Goal: Task Accomplishment & Management: Use online tool/utility

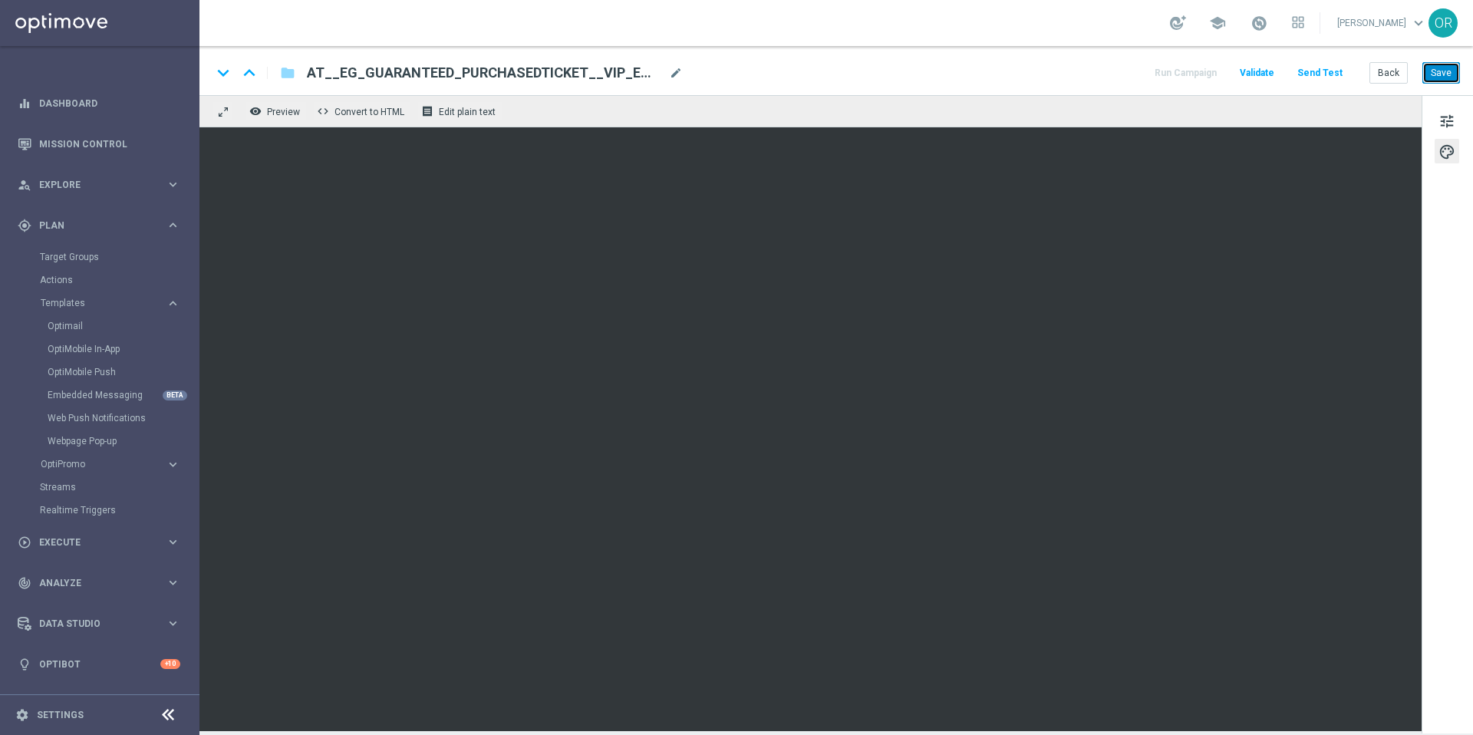
click at [1104, 76] on button "Save" at bounding box center [1441, 72] width 38 height 21
click at [1104, 77] on button "Save" at bounding box center [1441, 72] width 38 height 21
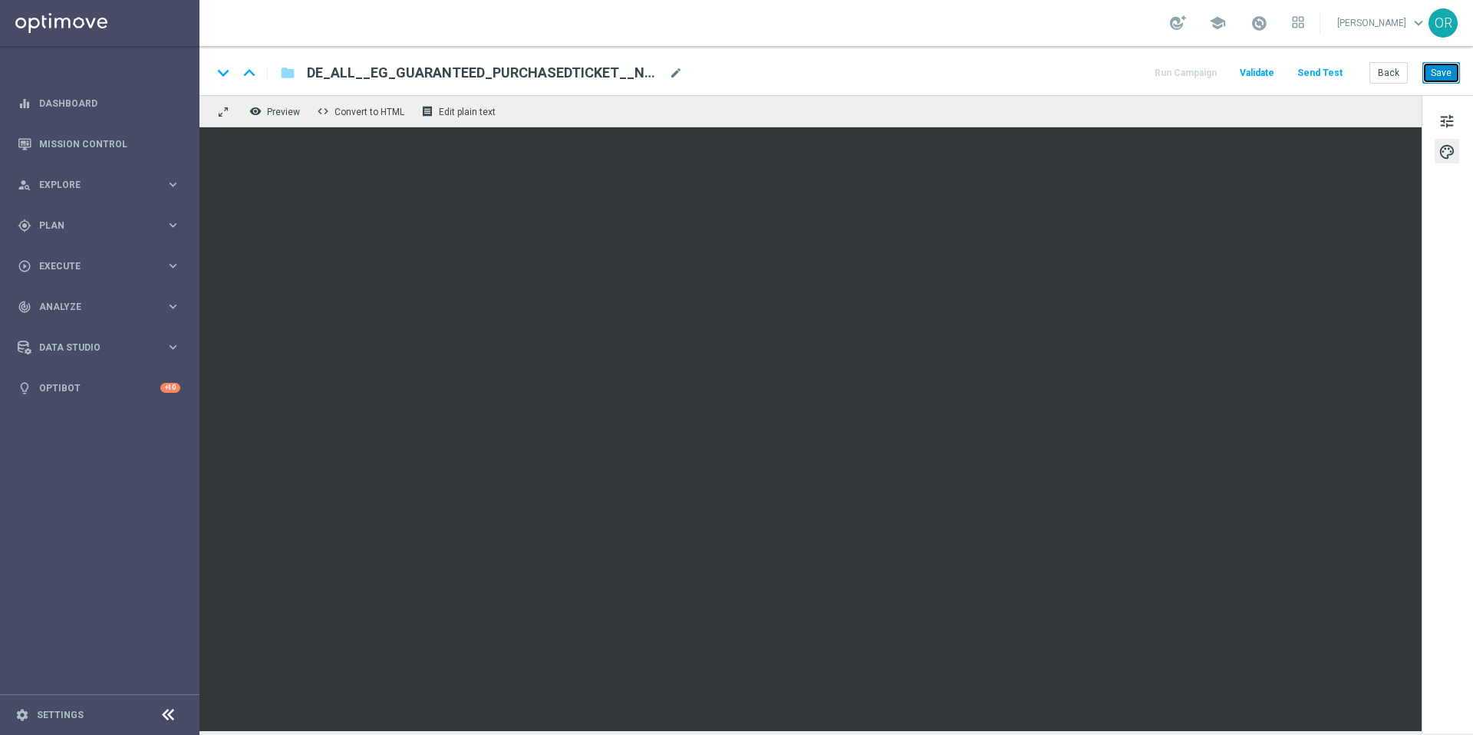
click at [1104, 73] on button "Save" at bounding box center [1441, 72] width 38 height 21
drag, startPoint x: 1445, startPoint y: 71, endPoint x: 1428, endPoint y: 77, distance: 17.7
click at [1104, 71] on button "Save" at bounding box center [1441, 72] width 38 height 21
click at [1104, 72] on button "Save" at bounding box center [1441, 72] width 38 height 21
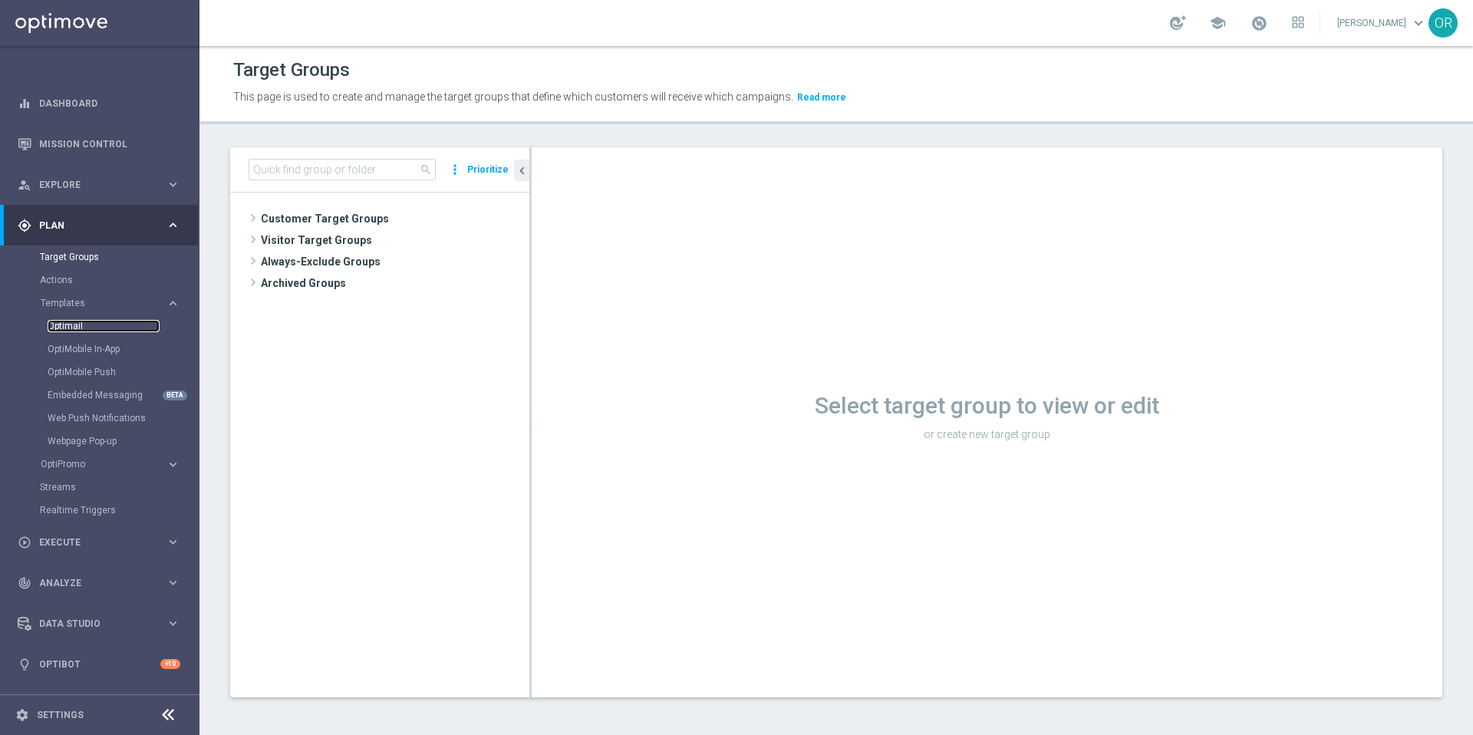
click at [81, 329] on link "Optimail" at bounding box center [104, 326] width 112 height 12
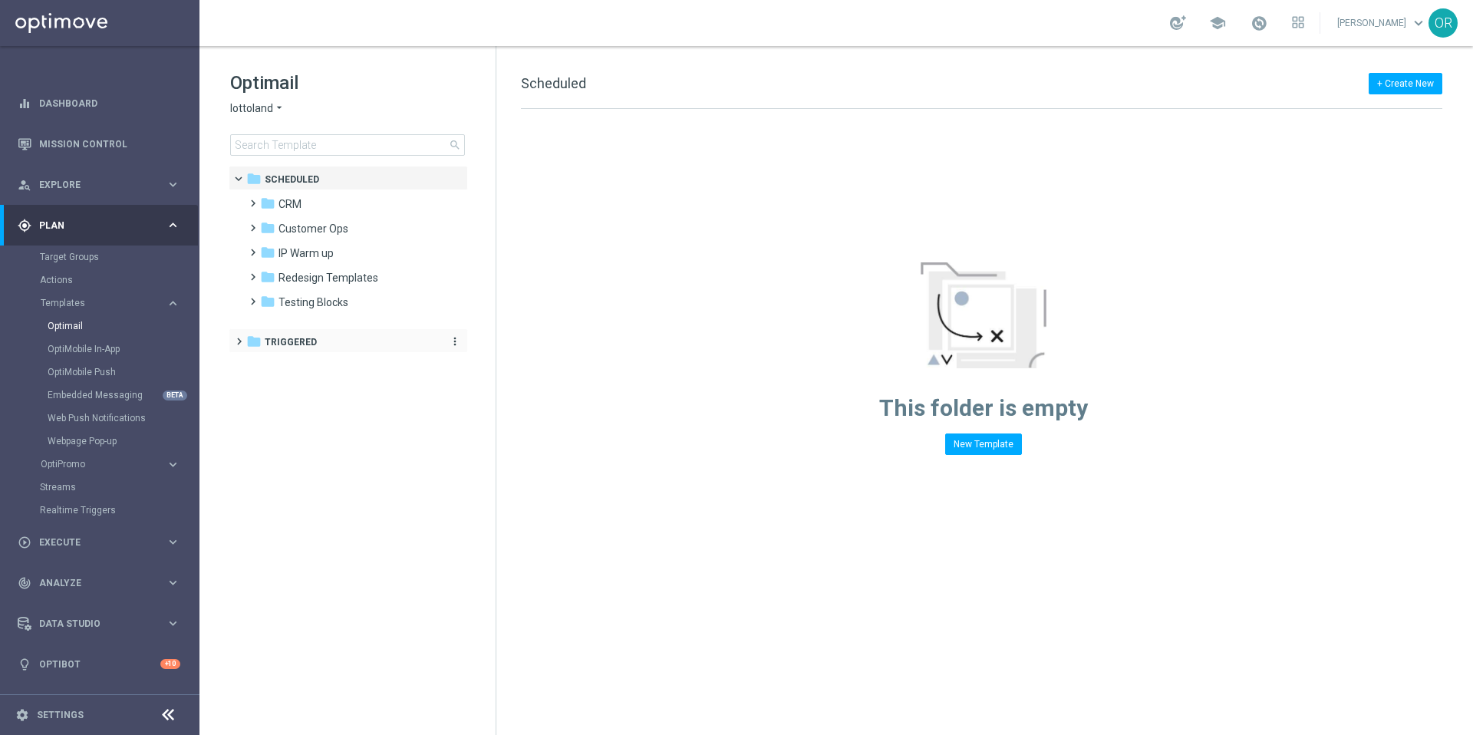
click at [299, 341] on span "Triggered" at bounding box center [291, 342] width 52 height 14
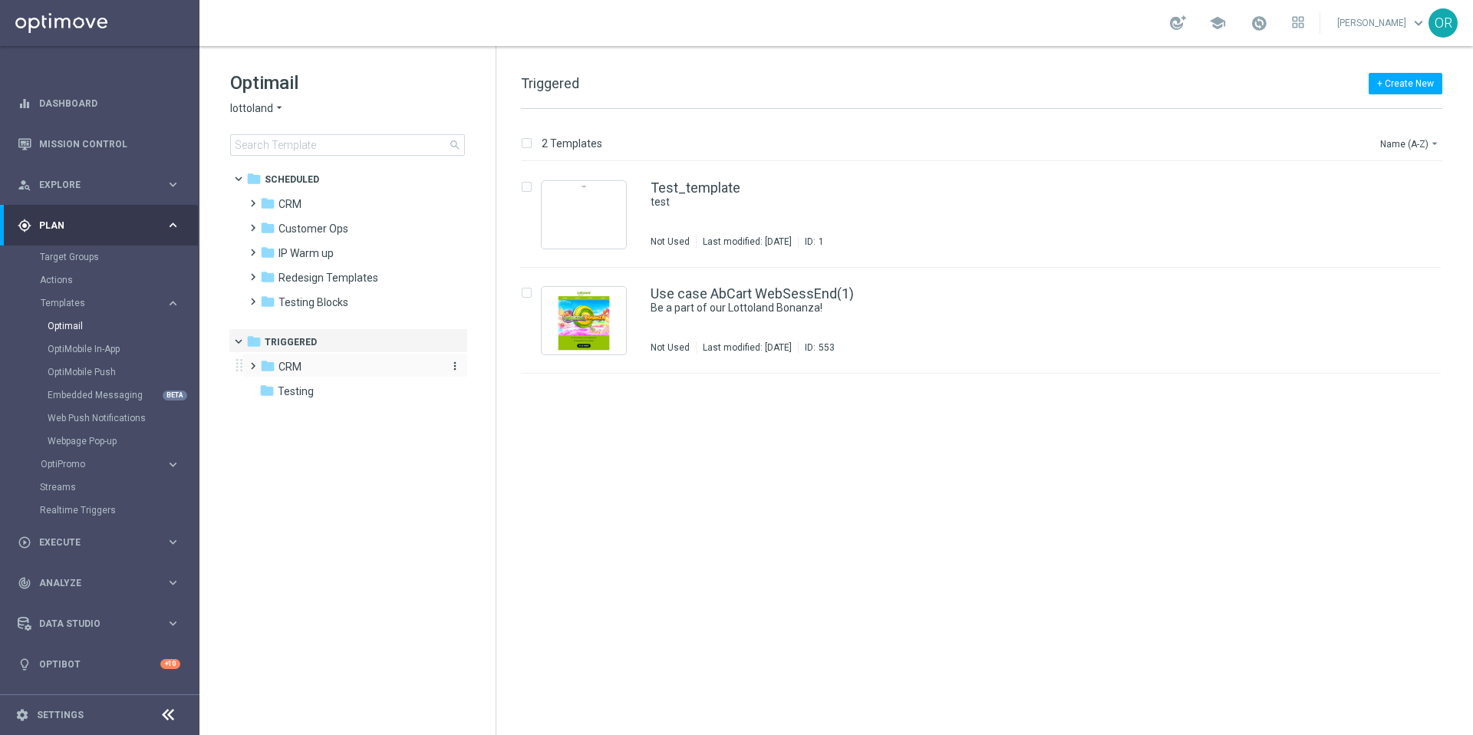
click at [309, 366] on div "folder CRM" at bounding box center [348, 367] width 176 height 18
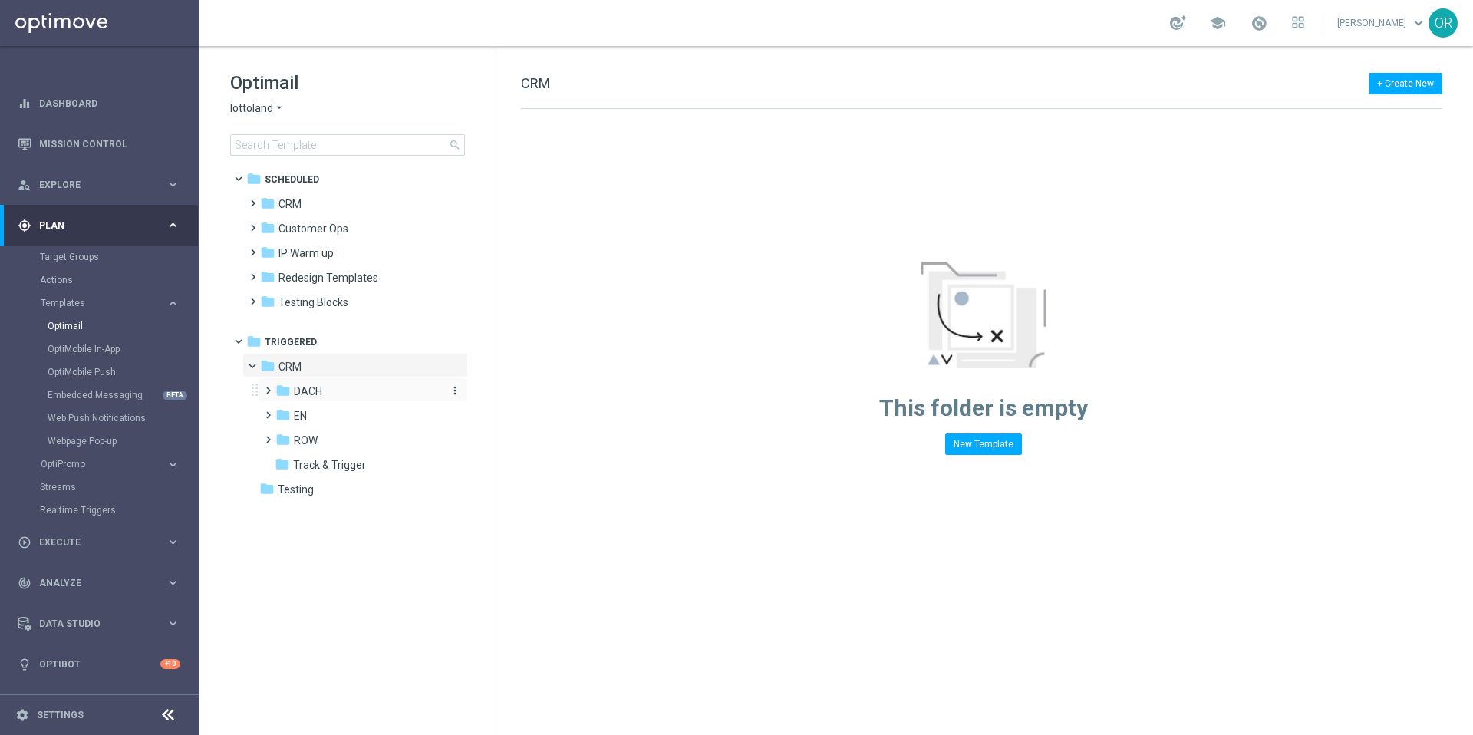
click at [314, 396] on span "DACH" at bounding box center [308, 391] width 28 height 14
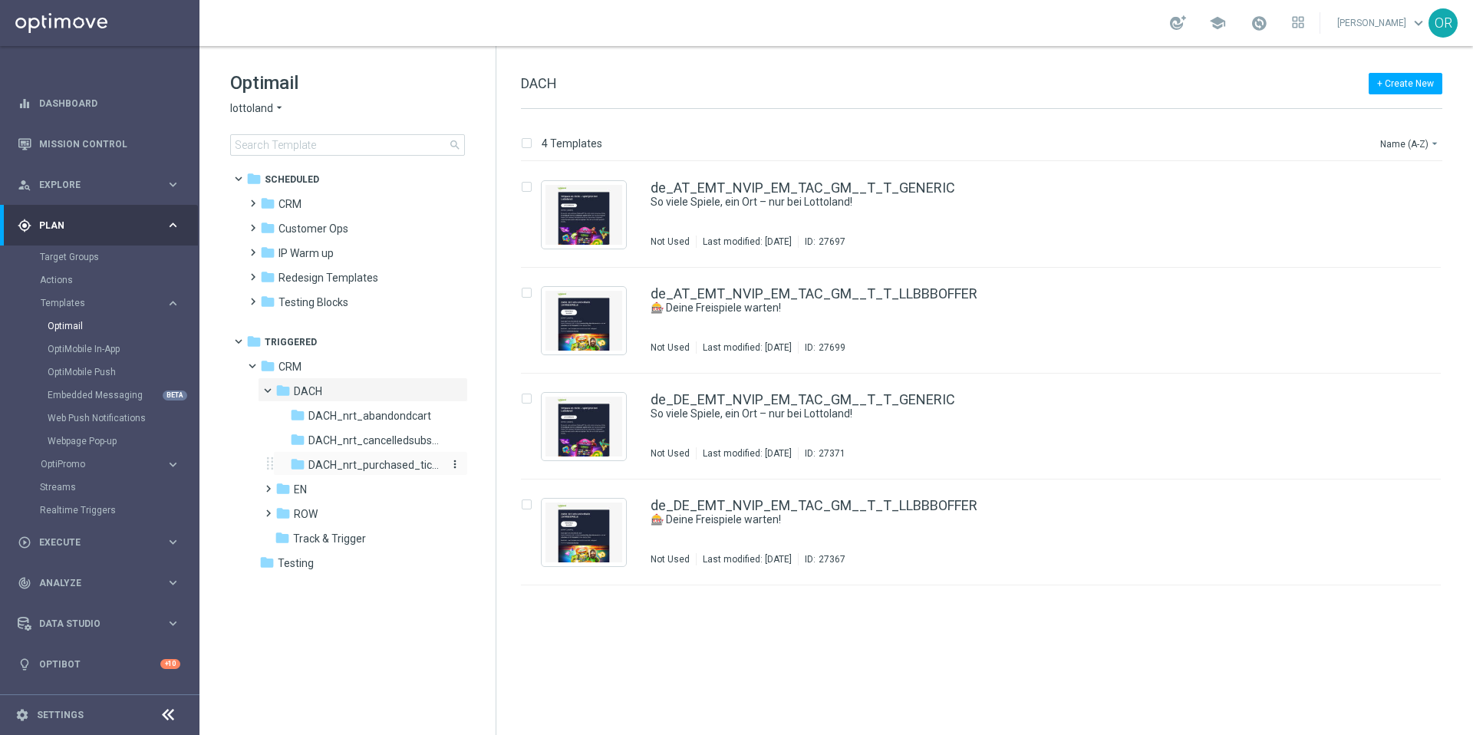
click at [372, 466] on span "DACH_nrt_purchased_tickets" at bounding box center [374, 465] width 133 height 14
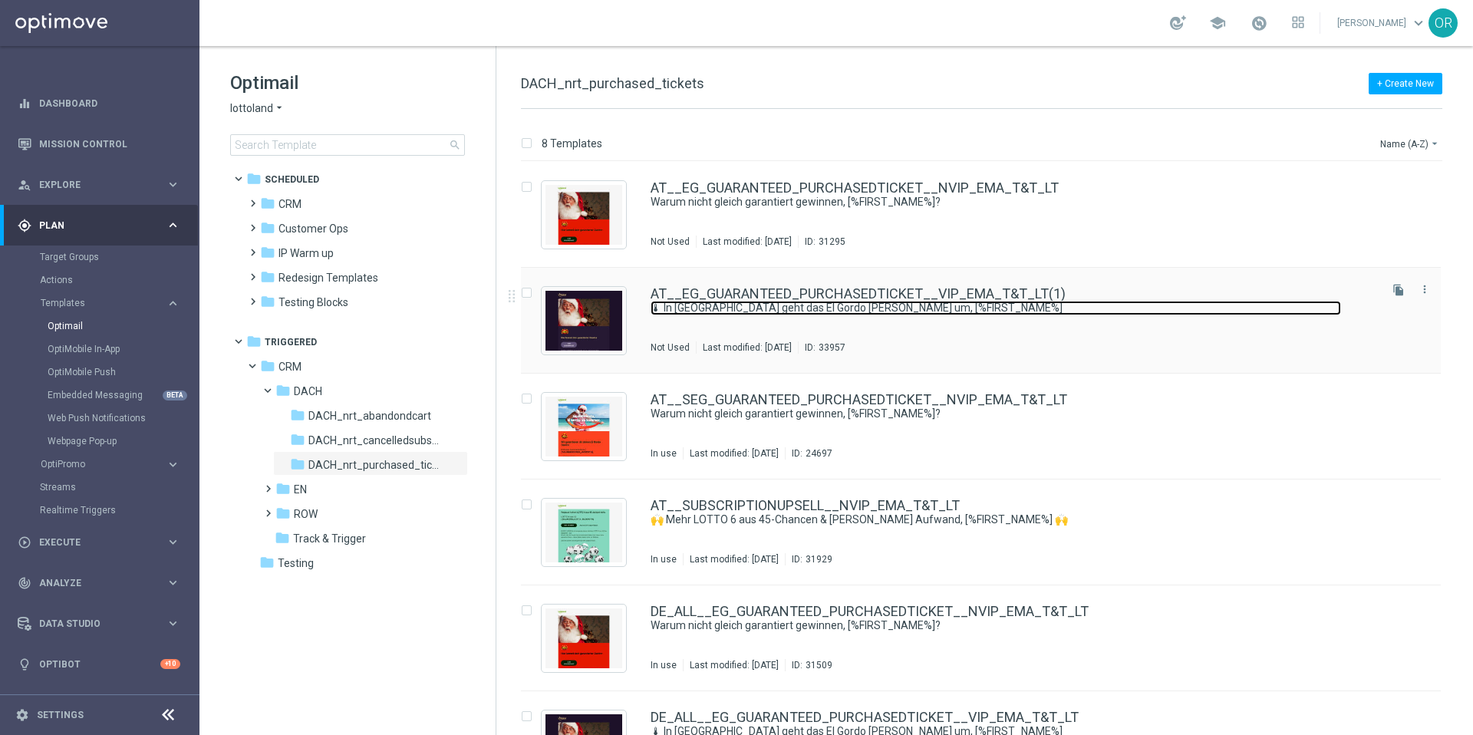
click at [1048, 301] on link "🌡 In [GEOGRAPHIC_DATA] geht das El Gordo [PERSON_NAME] um, [%FIRST_NAME%]" at bounding box center [996, 308] width 690 height 15
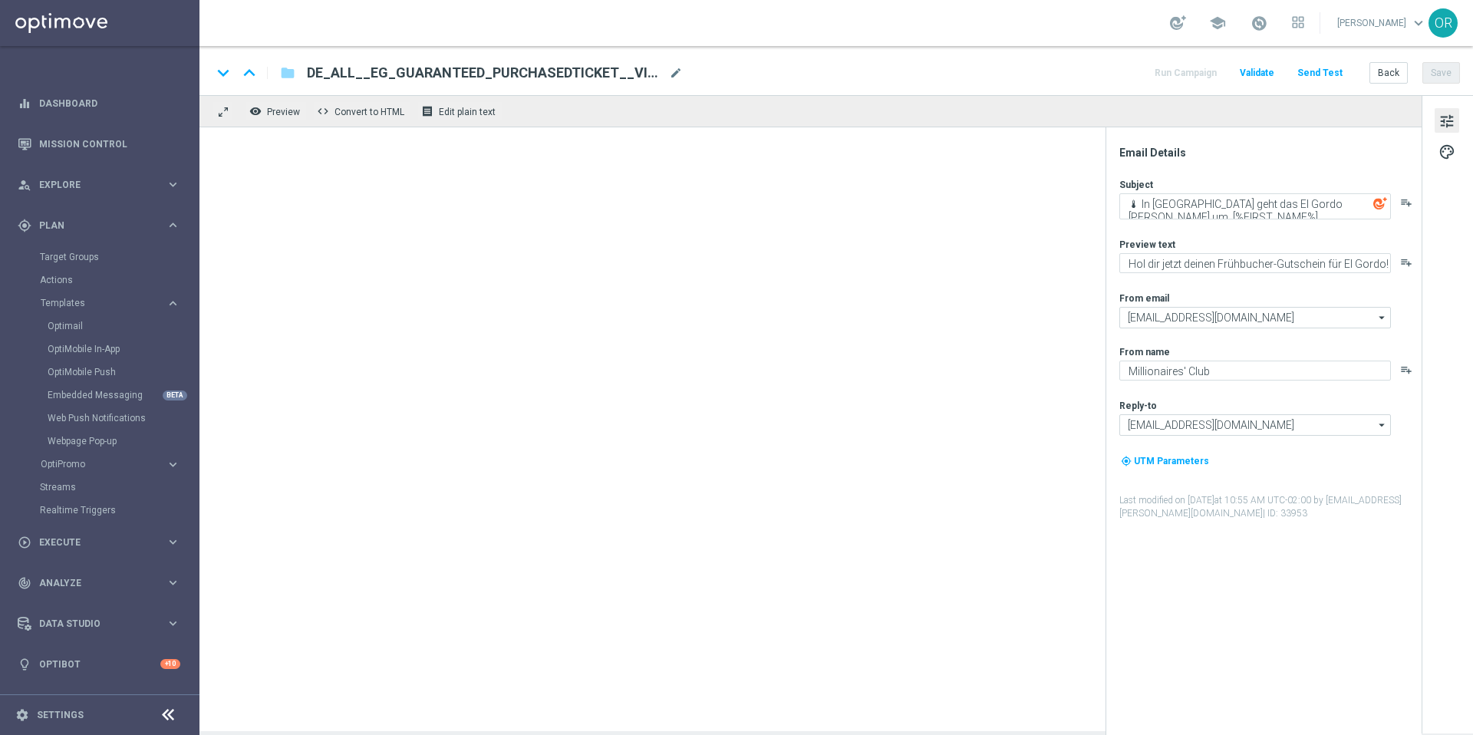
type input "[EMAIL_ADDRESS][DOMAIN_NAME]"
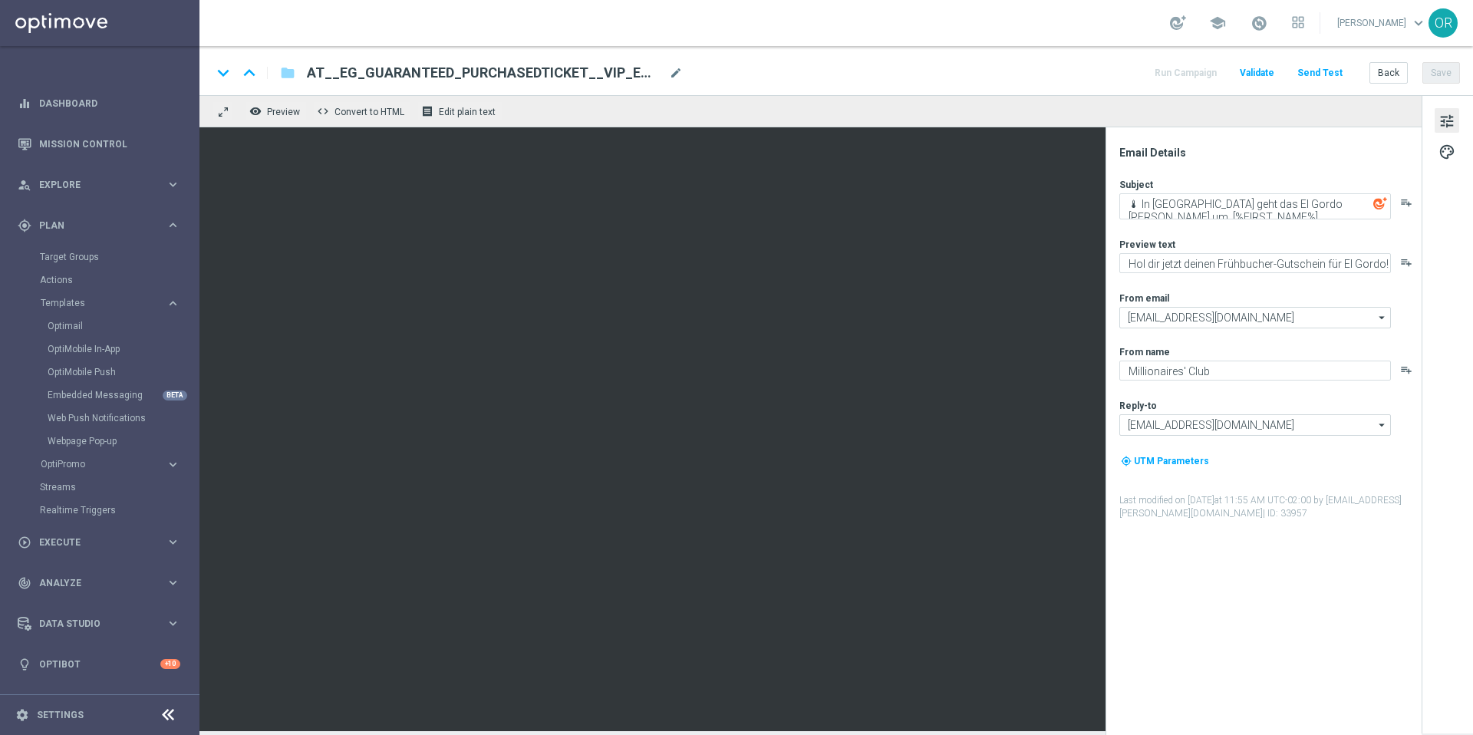
click at [619, 75] on span "AT__EG_GUARANTEED_PURCHASEDTICKET__VIP_EMA_T&T_LT(1)" at bounding box center [485, 73] width 356 height 18
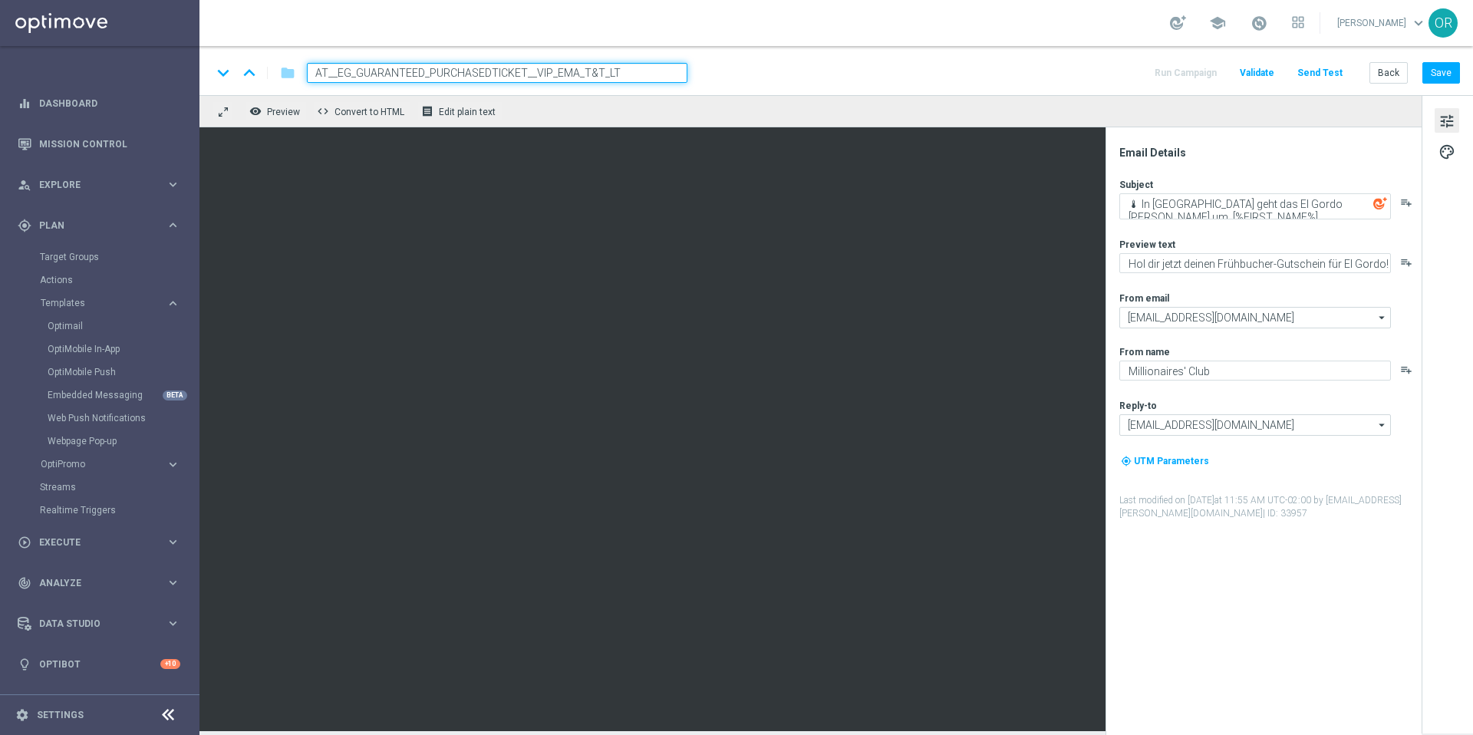
type input "AT__EG_GUARANTEED_PURCHASEDTICKET__VIP_EMA_T&T_LT"
click at [760, 73] on div "keyboard_arrow_down keyboard_arrow_up folder AT__EG_GUARANTEED_PURCHASEDTICKET_…" at bounding box center [836, 73] width 1248 height 20
click at [1451, 76] on button "Save" at bounding box center [1441, 72] width 38 height 21
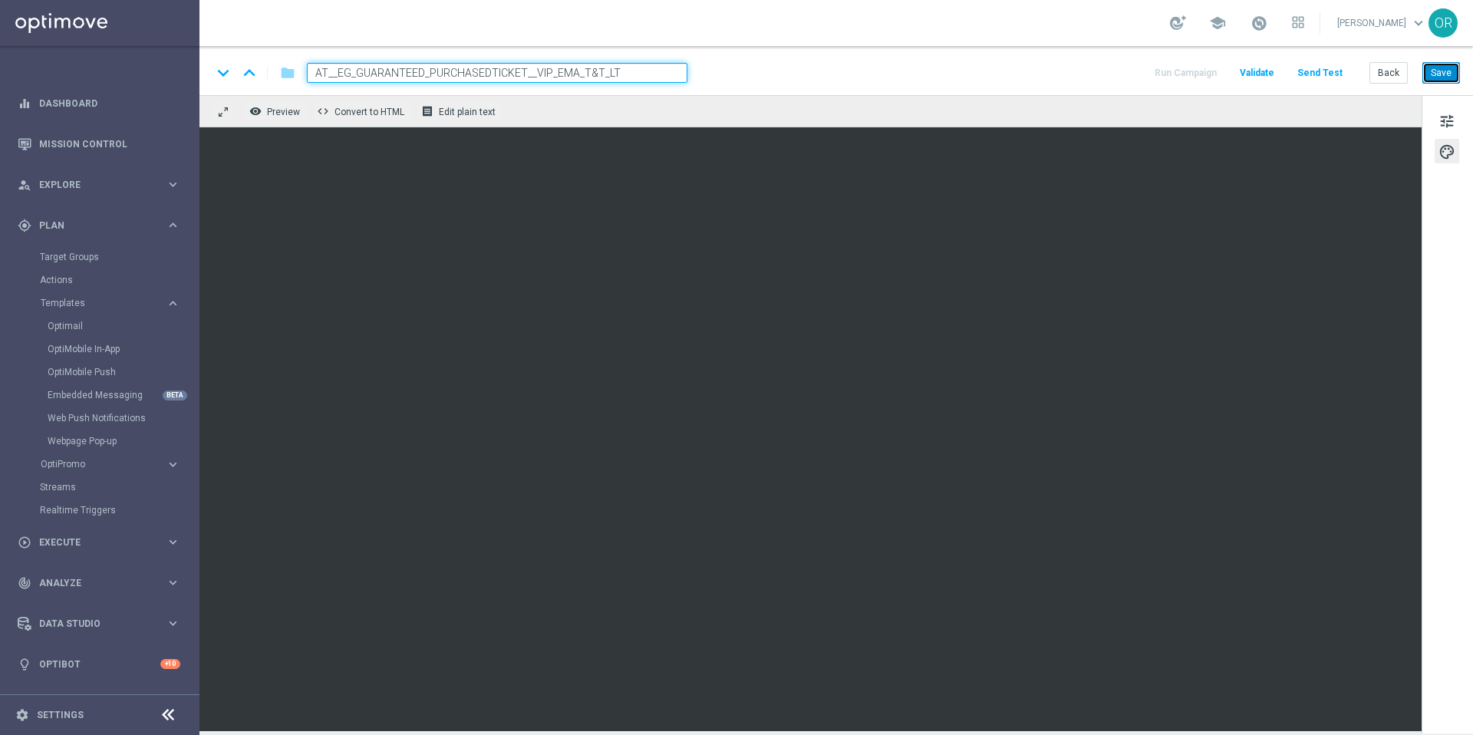
click at [1448, 76] on button "Save" at bounding box center [1441, 72] width 38 height 21
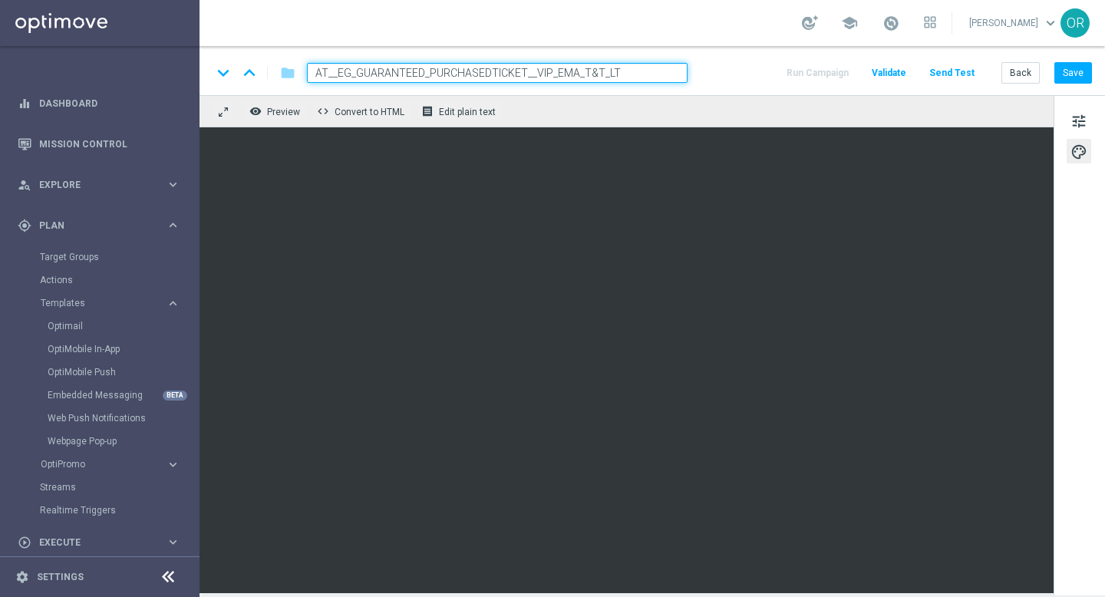
click at [952, 75] on button "Send Test" at bounding box center [952, 73] width 50 height 21
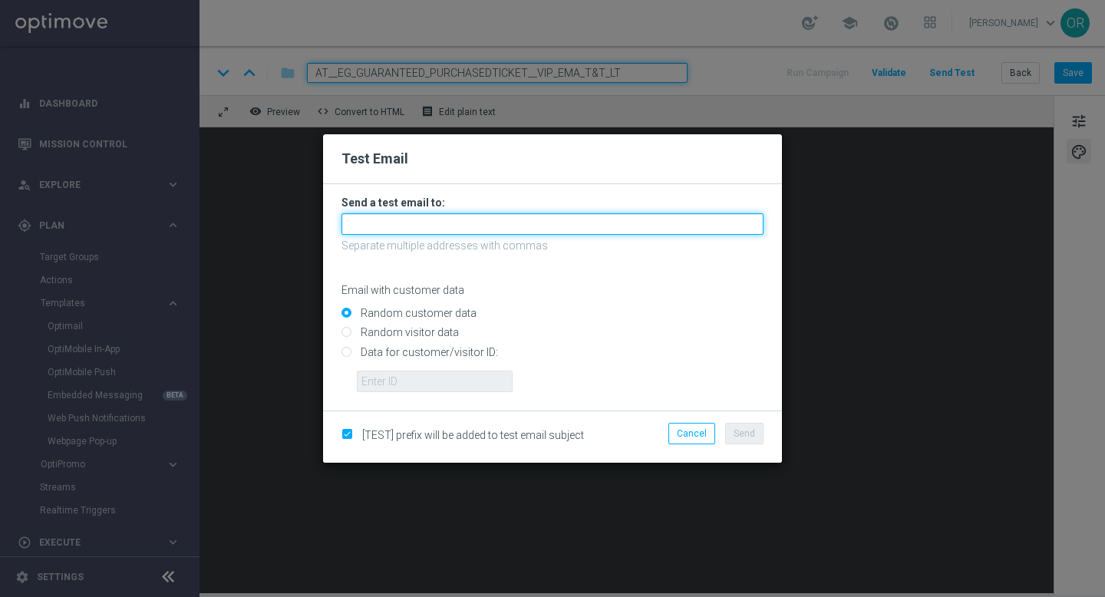
click at [454, 228] on input "text" at bounding box center [552, 223] width 422 height 21
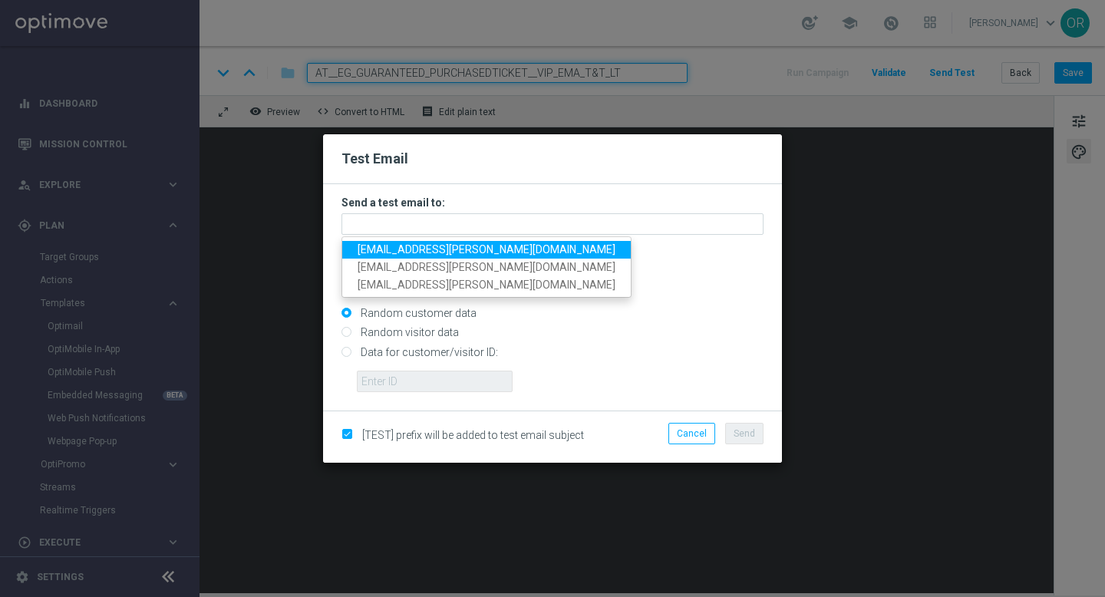
click at [386, 250] on span "[EMAIL_ADDRESS][PERSON_NAME][DOMAIN_NAME]" at bounding box center [487, 249] width 258 height 12
type input "[EMAIL_ADDRESS][PERSON_NAME][DOMAIN_NAME]"
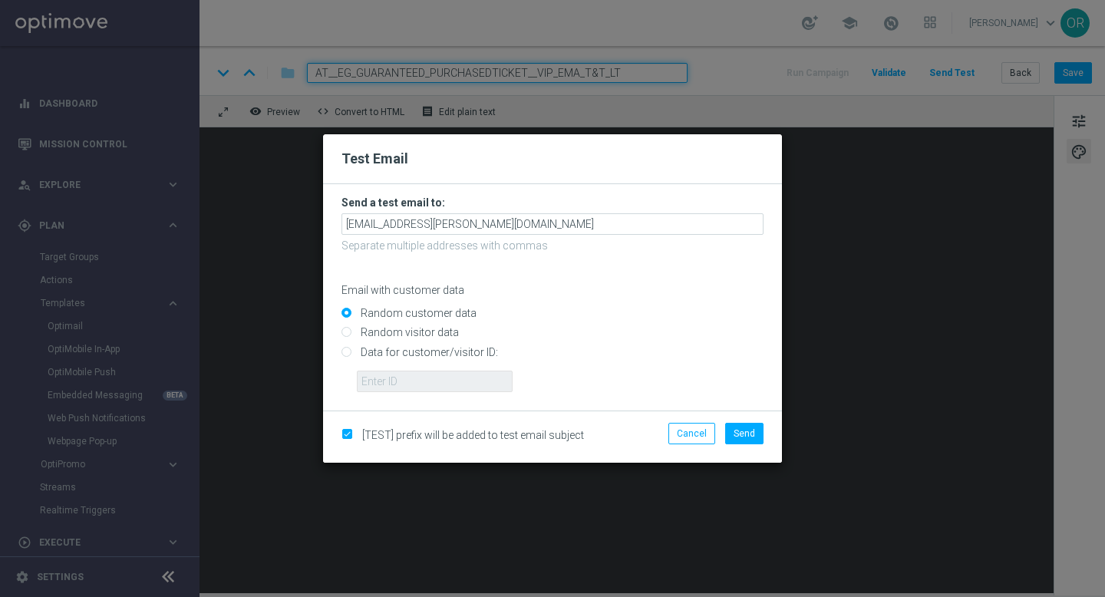
click at [348, 353] on input "Data for customer/visitor ID:" at bounding box center [552, 358] width 422 height 21
radio input "true"
click at [397, 380] on input "text" at bounding box center [435, 381] width 156 height 21
click at [423, 380] on input "text" at bounding box center [435, 381] width 156 height 21
paste input "224919302"
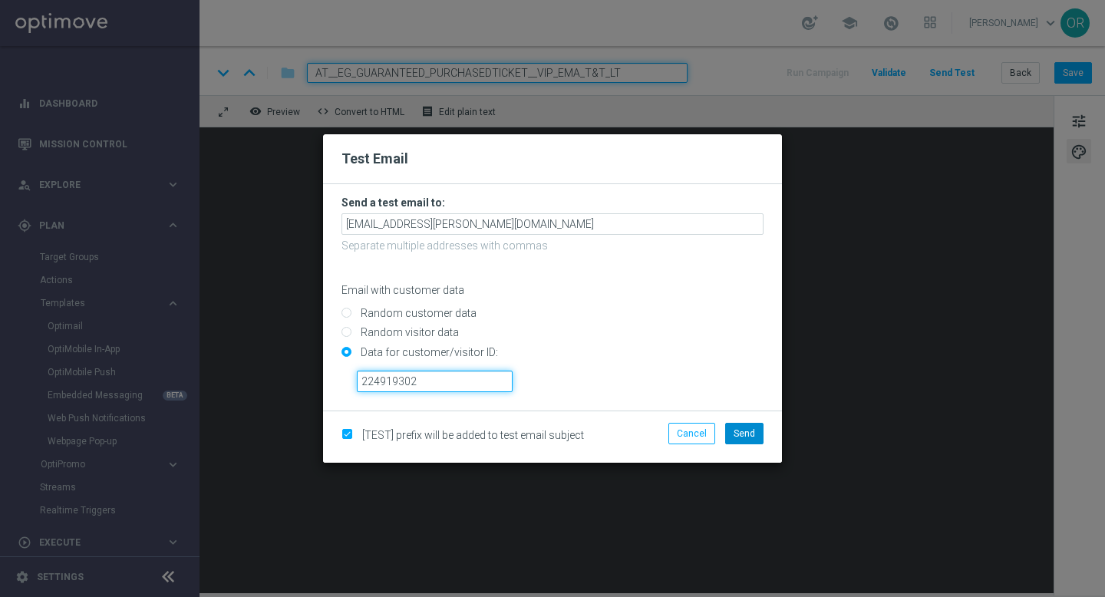
type input "224919302"
click at [750, 434] on span "Send" at bounding box center [743, 433] width 21 height 11
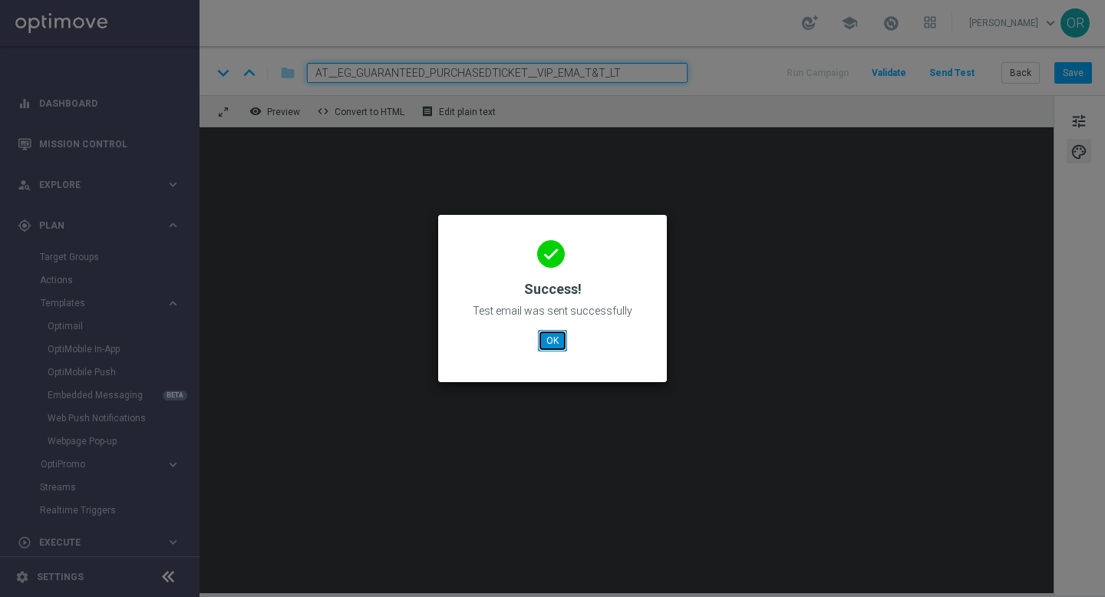
click at [556, 340] on button "OK" at bounding box center [552, 340] width 29 height 21
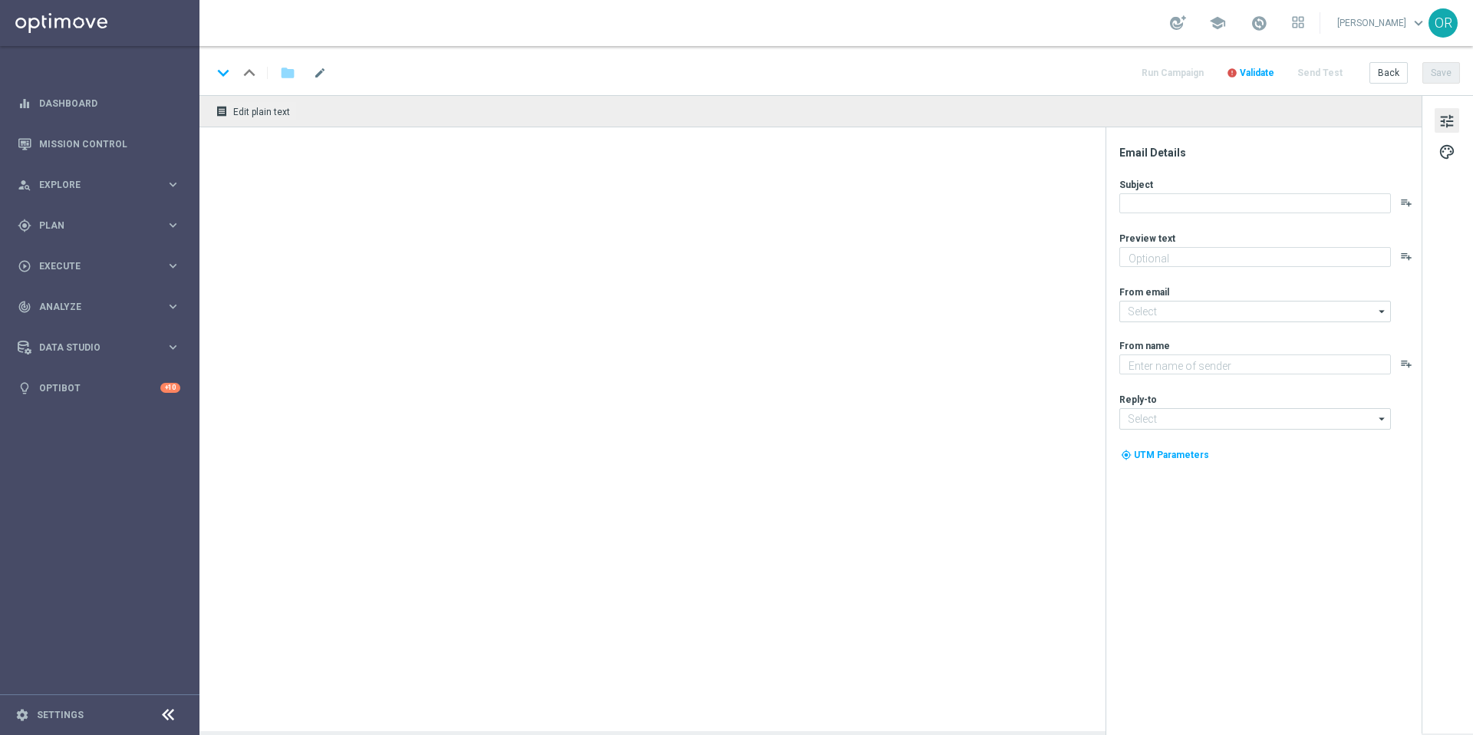
type textarea "Hol dir jetzt deinen Frühbucher-Gutschein für El Gordo!"
type input "[EMAIL_ADDRESS][DOMAIN_NAME]"
type textarea "Millionaires' Club"
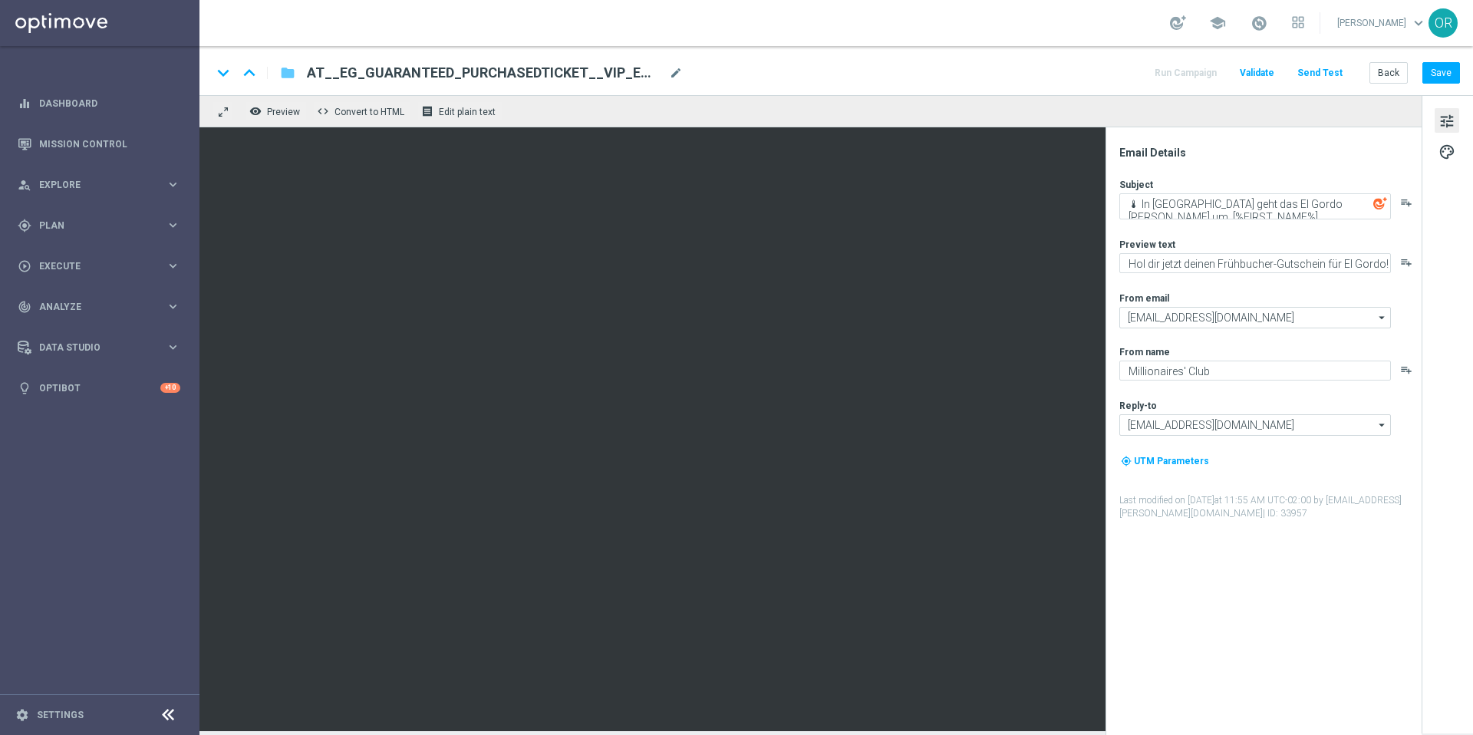
click at [287, 71] on icon "folder" at bounding box center [287, 73] width 15 height 18
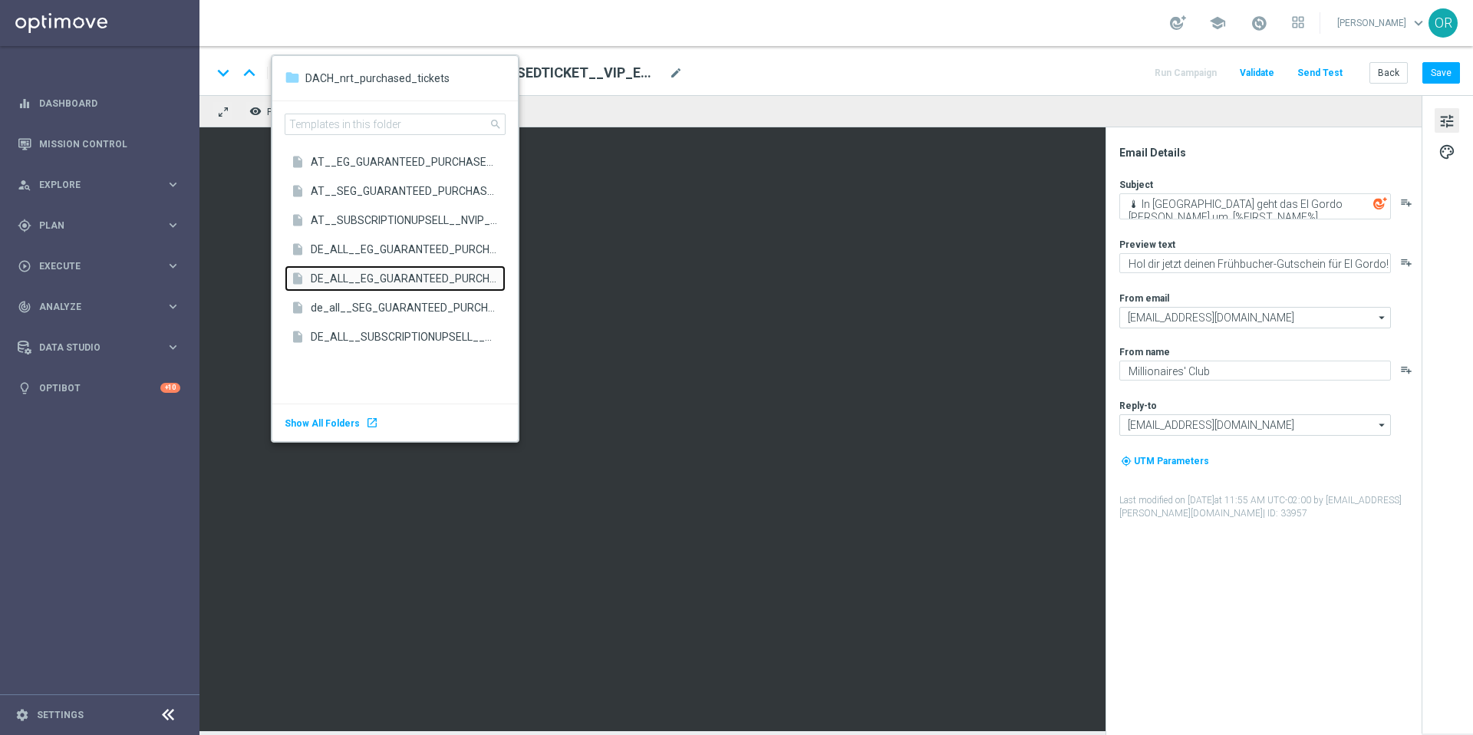
click at [411, 279] on span "DE_ALL__EG_GUARANTEED_PURCHASEDTICKET__VIP_EMA_T&T_LT" at bounding box center [404, 278] width 187 height 15
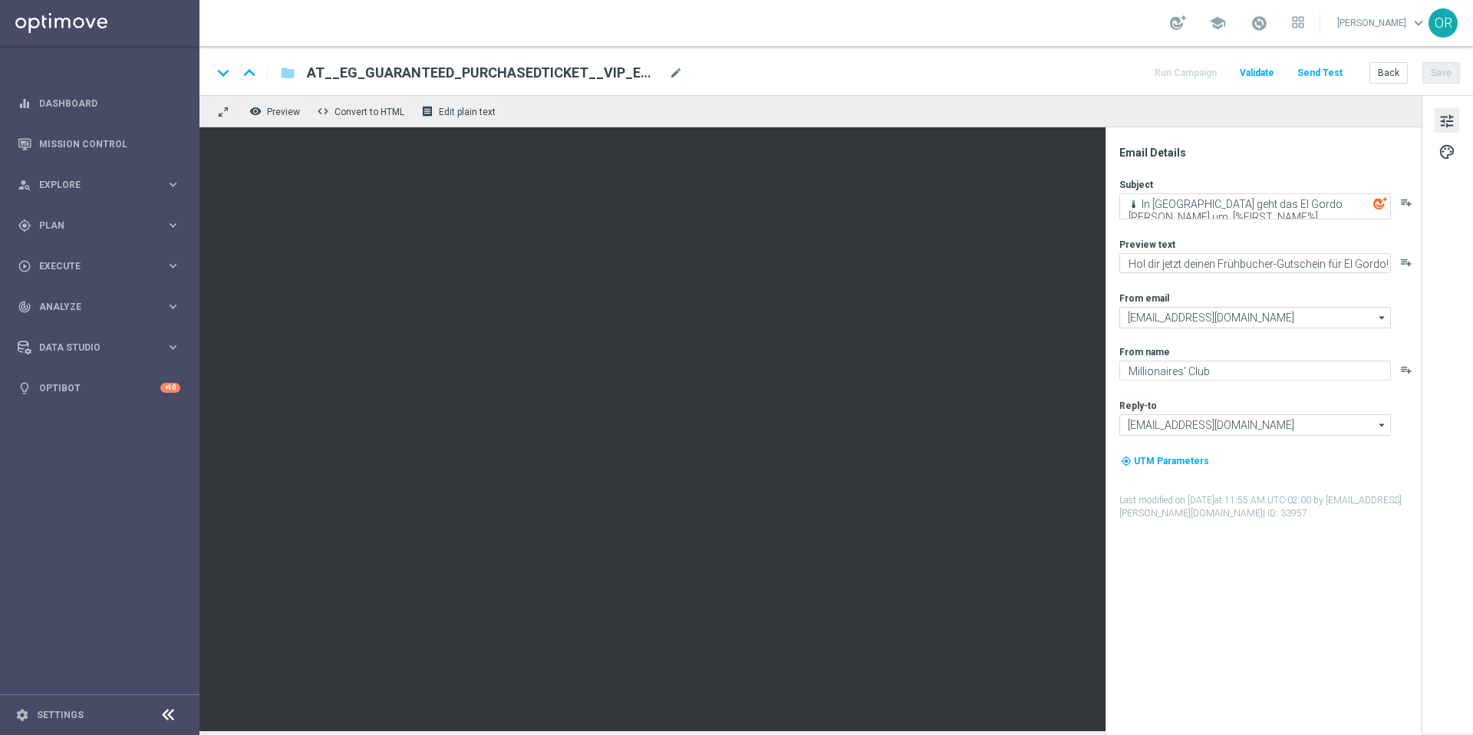
type input "[EMAIL_ADDRESS][DOMAIN_NAME]"
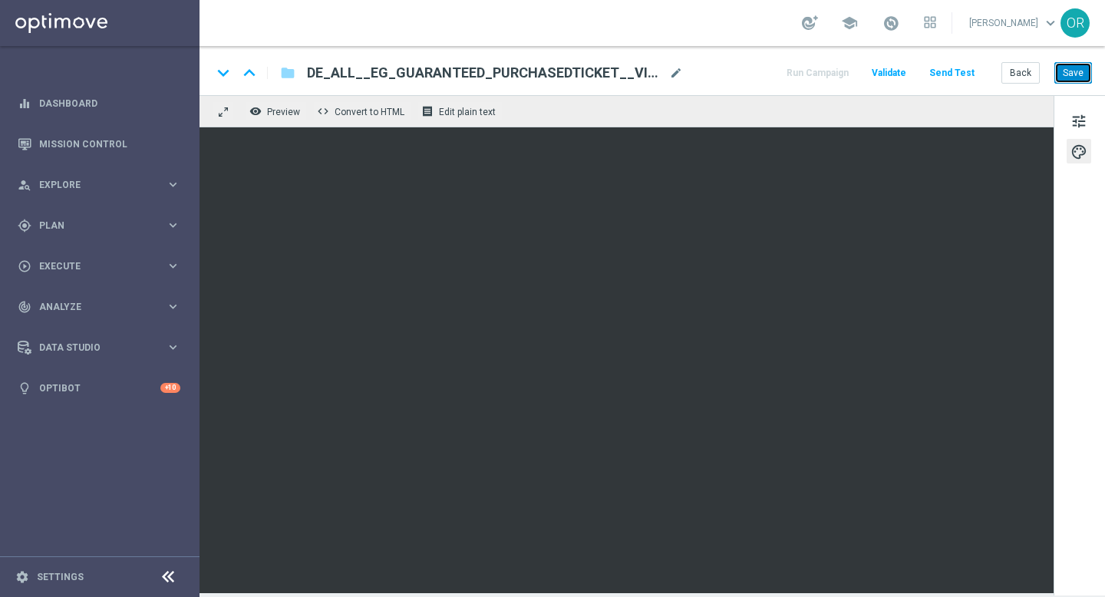
click at [1075, 75] on button "Save" at bounding box center [1073, 72] width 38 height 21
click at [1072, 71] on button "Save" at bounding box center [1073, 72] width 38 height 21
click at [1082, 70] on button "Save" at bounding box center [1073, 72] width 38 height 21
click at [1069, 74] on button "Save" at bounding box center [1073, 72] width 38 height 21
click at [1081, 78] on button "Save" at bounding box center [1073, 72] width 38 height 21
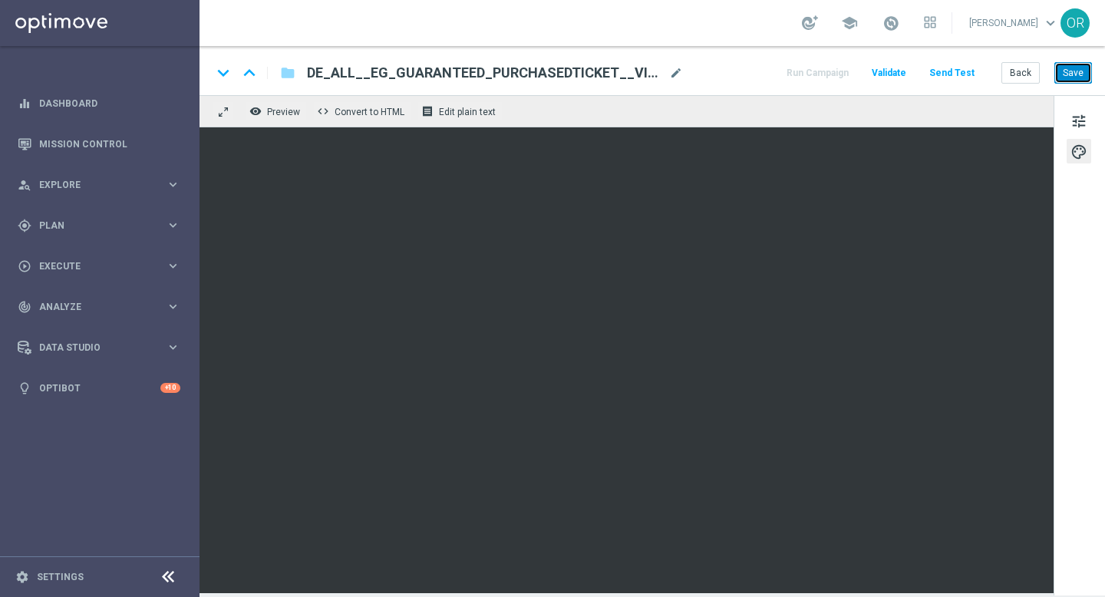
click at [1074, 71] on button "Save" at bounding box center [1073, 72] width 38 height 21
click at [944, 76] on button "Send Test" at bounding box center [952, 73] width 50 height 21
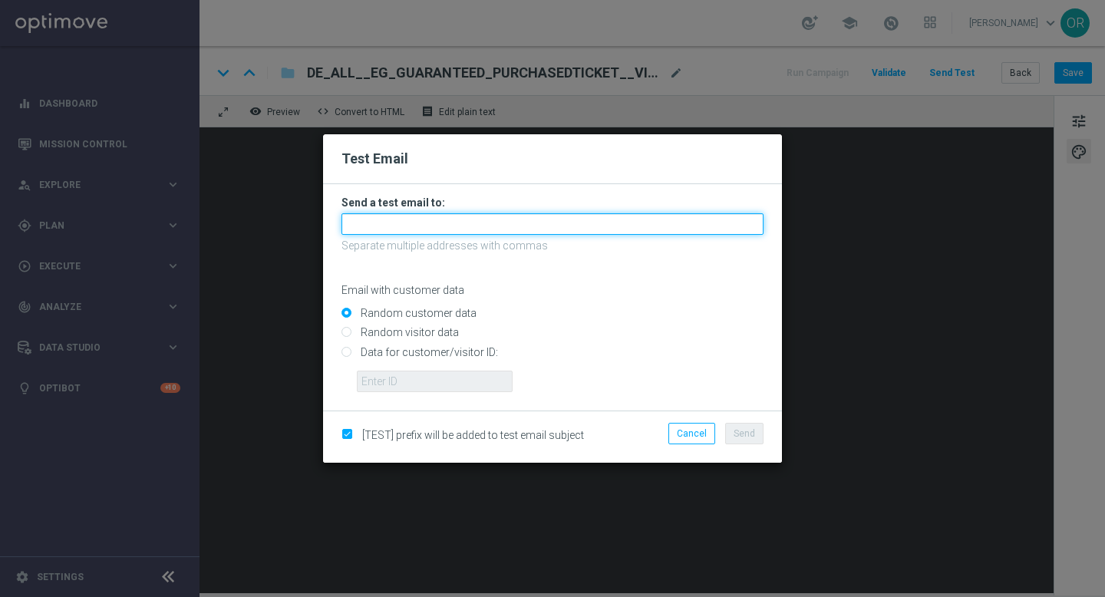
click at [496, 222] on input "text" at bounding box center [552, 223] width 422 height 21
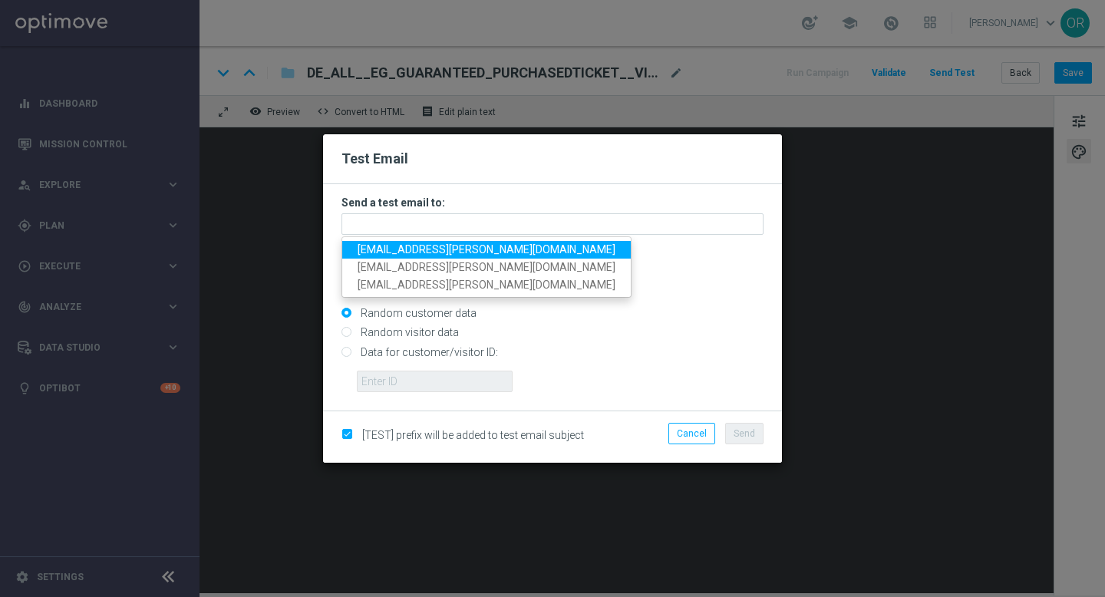
click at [380, 249] on span "[EMAIL_ADDRESS][PERSON_NAME][DOMAIN_NAME]" at bounding box center [487, 249] width 258 height 12
type input "[EMAIL_ADDRESS][PERSON_NAME][DOMAIN_NAME]"
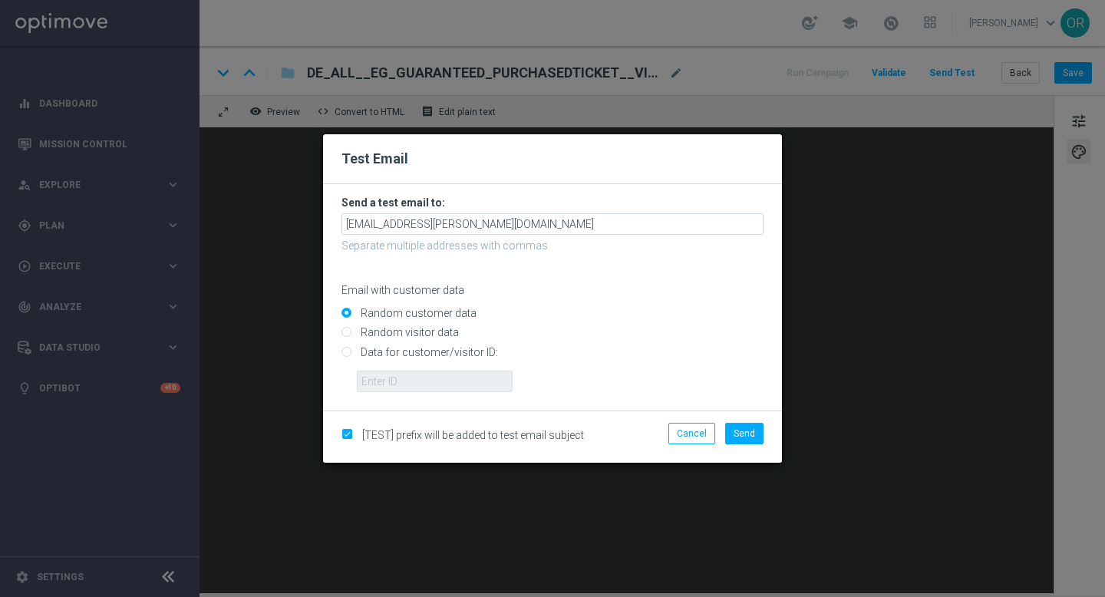
click at [348, 351] on input "Data for customer/visitor ID:" at bounding box center [552, 358] width 422 height 21
radio input "true"
click at [374, 382] on input "text" at bounding box center [435, 381] width 156 height 21
paste input "224919302"
type input "224919302"
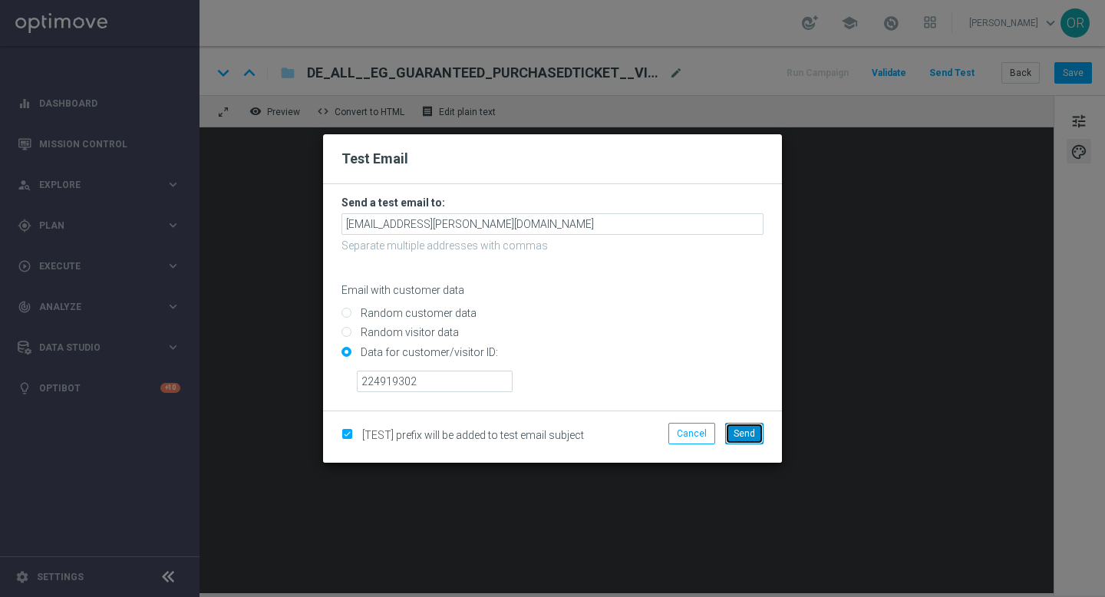
click at [747, 438] on span "Send" at bounding box center [743, 433] width 21 height 11
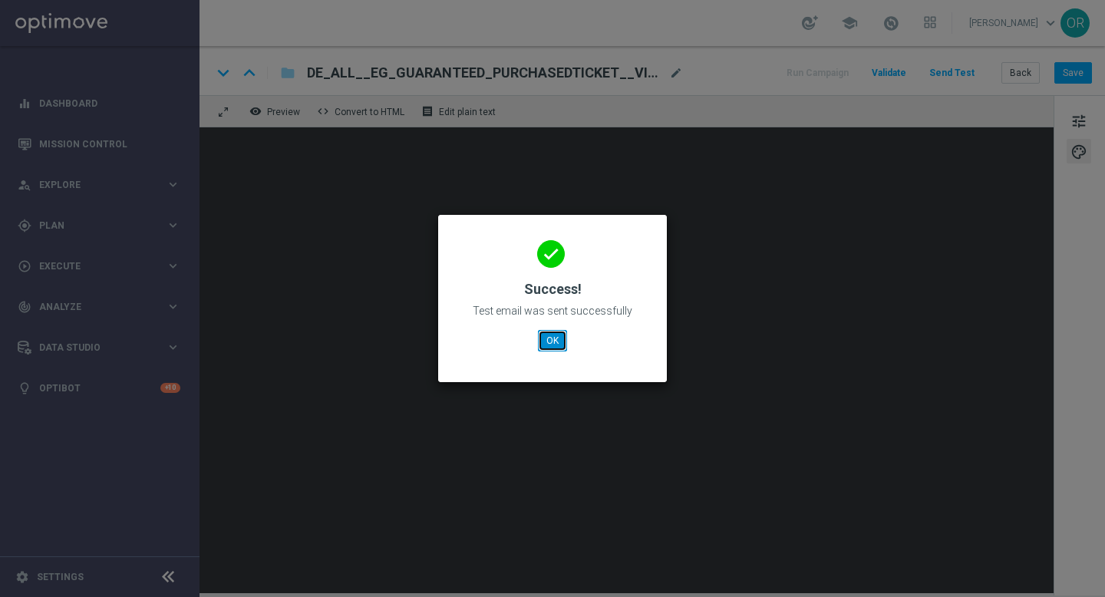
click at [560, 339] on button "OK" at bounding box center [552, 340] width 29 height 21
